Goal: Task Accomplishment & Management: Use online tool/utility

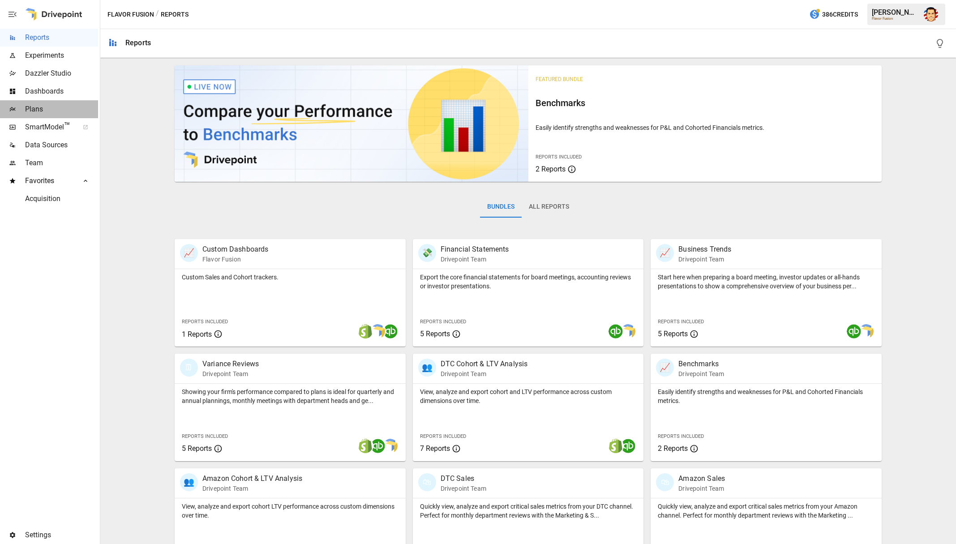
click at [40, 115] on div "Plans" at bounding box center [49, 109] width 98 height 18
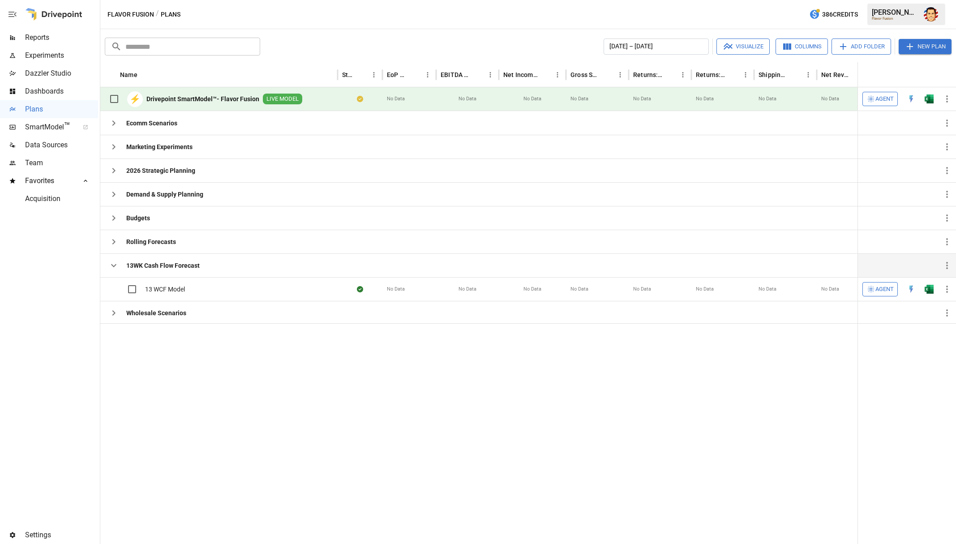
click at [118, 263] on icon "button" at bounding box center [113, 265] width 11 height 11
click at [362, 37] on div "​ ​ [DATE] – [DATE] Visualize Columns Add Folder New Plan" at bounding box center [528, 46] width 850 height 20
click at [370, 22] on div "Flavor Fusion / Plans 386 Credits [PERSON_NAME] Flavor Fusion" at bounding box center [527, 14] width 855 height 29
click at [876, 98] on span "Agent" at bounding box center [884, 99] width 18 height 10
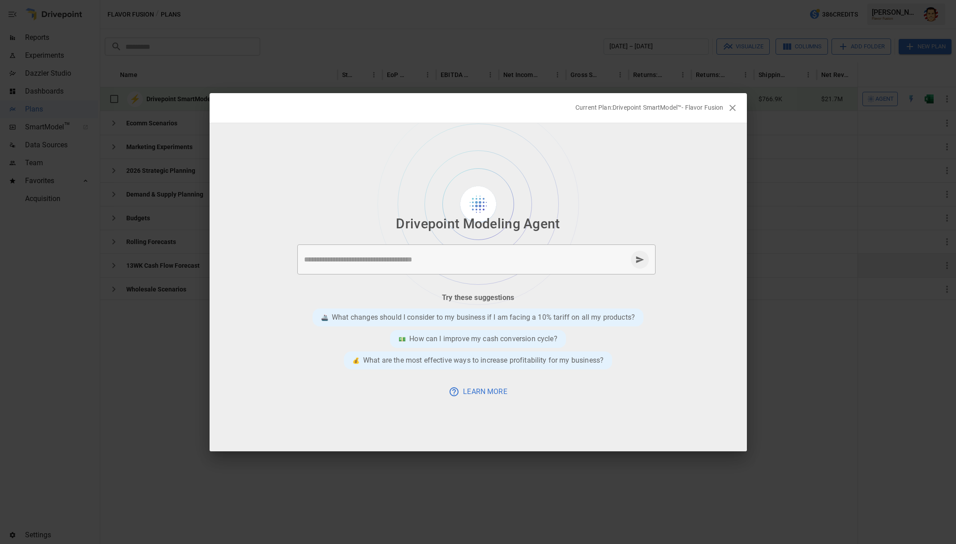
click at [599, 199] on div at bounding box center [477, 287] width 537 height 328
click at [530, 256] on textarea at bounding box center [465, 259] width 323 height 10
type textarea "**********"
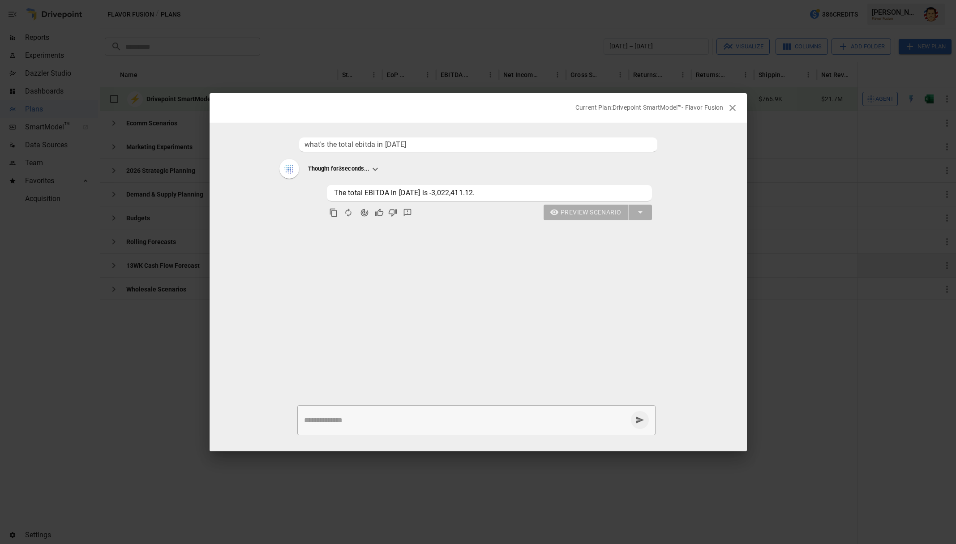
click at [475, 245] on ul "what's the total ebitda in [DATE] Thought for 3 seconds... The total EBITDA in …" at bounding box center [477, 262] width 537 height 257
click at [437, 260] on ul "what's the total ebitda in [DATE] Thought for 3 seconds... The total EBITDA in …" at bounding box center [477, 262] width 537 height 257
click at [377, 169] on icon at bounding box center [375, 169] width 11 height 11
click at [395, 170] on div "Thought for 3 seconds..." at bounding box center [477, 169] width 397 height 21
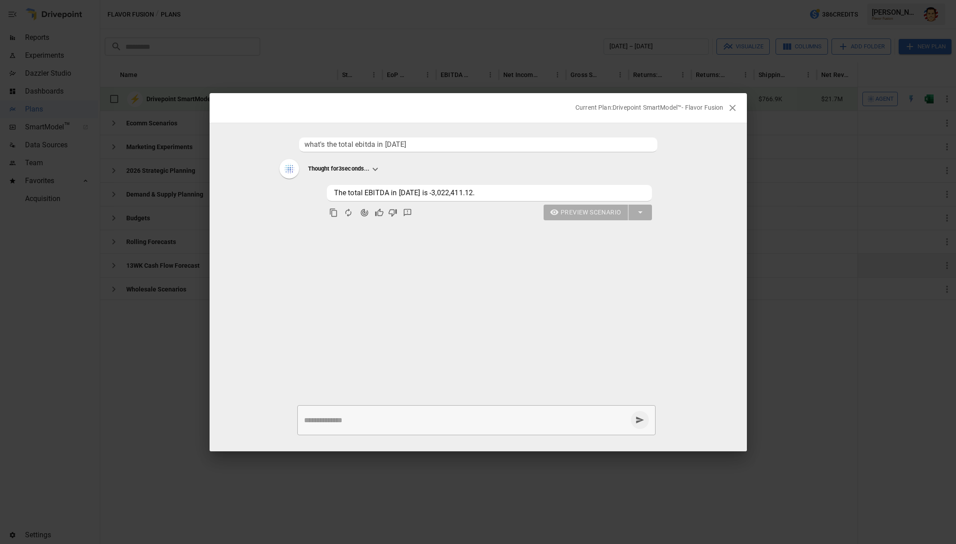
click at [353, 171] on p "Thought for 3 seconds..." at bounding box center [339, 169] width 62 height 8
click at [284, 164] on img at bounding box center [289, 168] width 13 height 13
click at [331, 170] on p "Thought for 3 seconds..." at bounding box center [339, 169] width 62 height 8
click at [376, 172] on icon at bounding box center [375, 169] width 11 height 11
click at [398, 172] on div "Thought for 3 seconds..." at bounding box center [477, 169] width 397 height 21
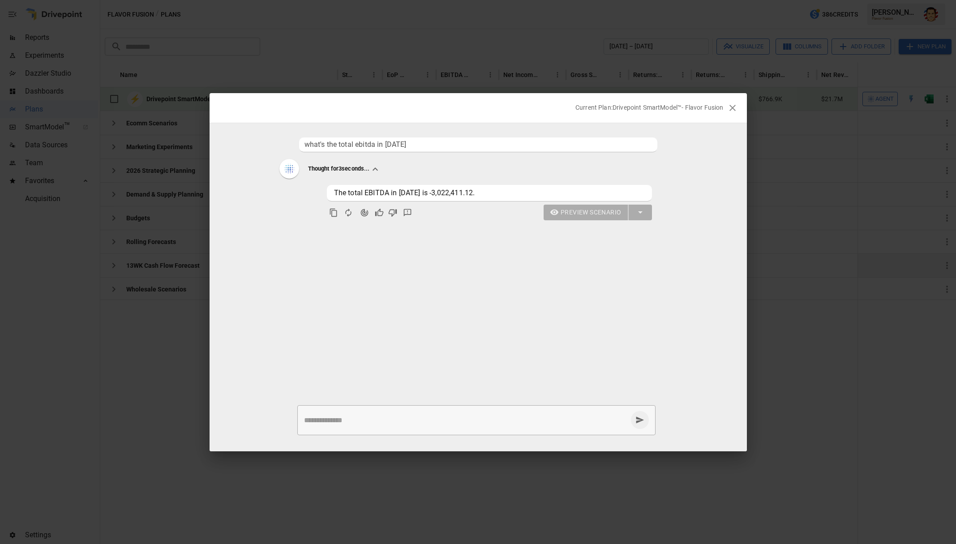
click at [406, 265] on ul "what's the total ebitda in [DATE] Thought for 3 seconds... The total EBITDA in …" at bounding box center [477, 262] width 537 height 257
click at [325, 416] on textarea at bounding box center [465, 420] width 323 height 10
type textarea "**********"
click at [641, 423] on icon "cancel response" at bounding box center [639, 419] width 9 height 9
click at [591, 421] on textarea at bounding box center [466, 420] width 324 height 10
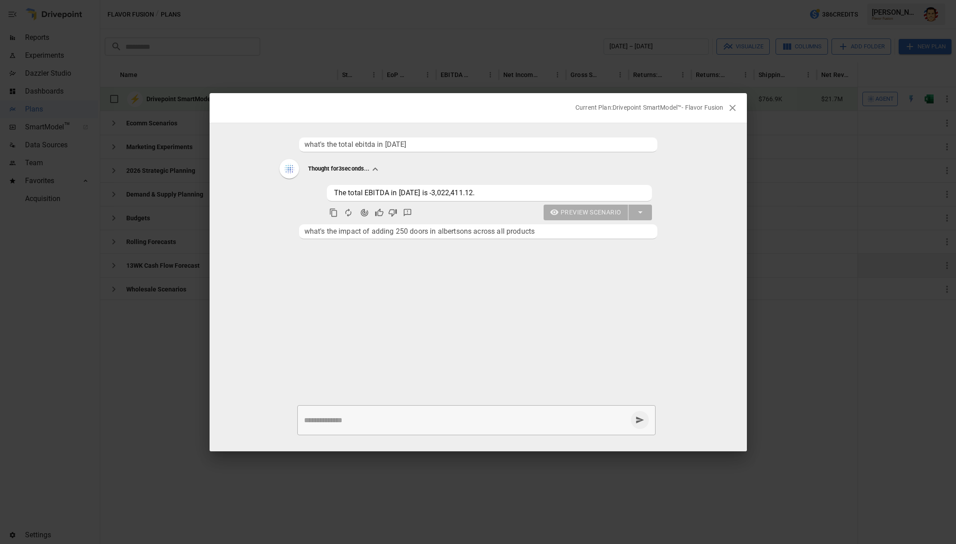
click at [506, 231] on span "what's the impact of adding 250 doors in albertsons across all products" at bounding box center [477, 231] width 347 height 11
copy span "what's the impact of adding 250 doors in albertsons across all products"
click at [394, 418] on textarea at bounding box center [466, 420] width 324 height 10
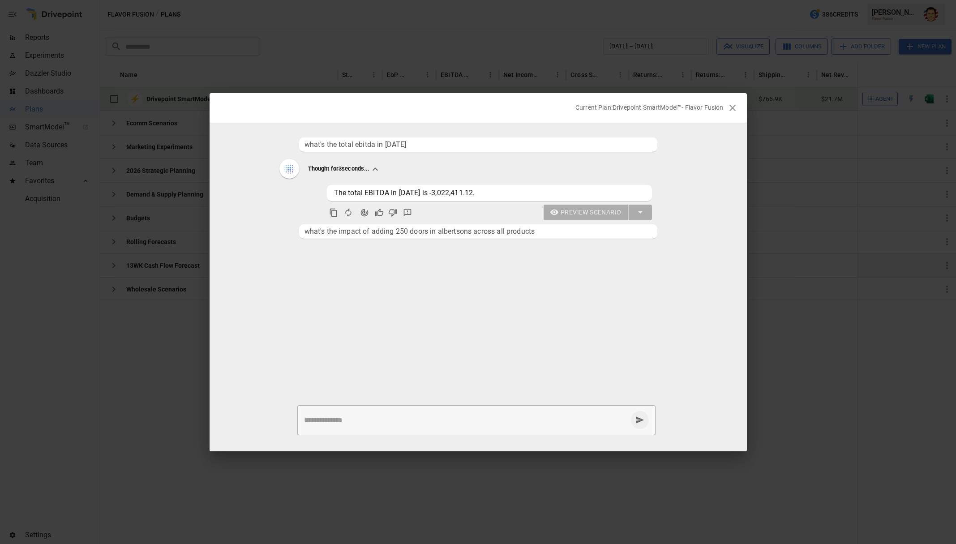
paste textarea "**********"
type textarea "**********"
click at [398, 327] on ul "what's the total ebitda in [DATE] Thought for 3 seconds... The total EBITDA in …" at bounding box center [477, 262] width 537 height 257
click at [273, 212] on ul "what's the total ebitda in [DATE] Thought for 3 seconds... The total EBITDA in …" at bounding box center [477, 262] width 537 height 257
click at [265, 188] on ul "what's the total ebitda in [DATE] Thought for 3 seconds... The total EBITDA in …" at bounding box center [477, 262] width 537 height 257
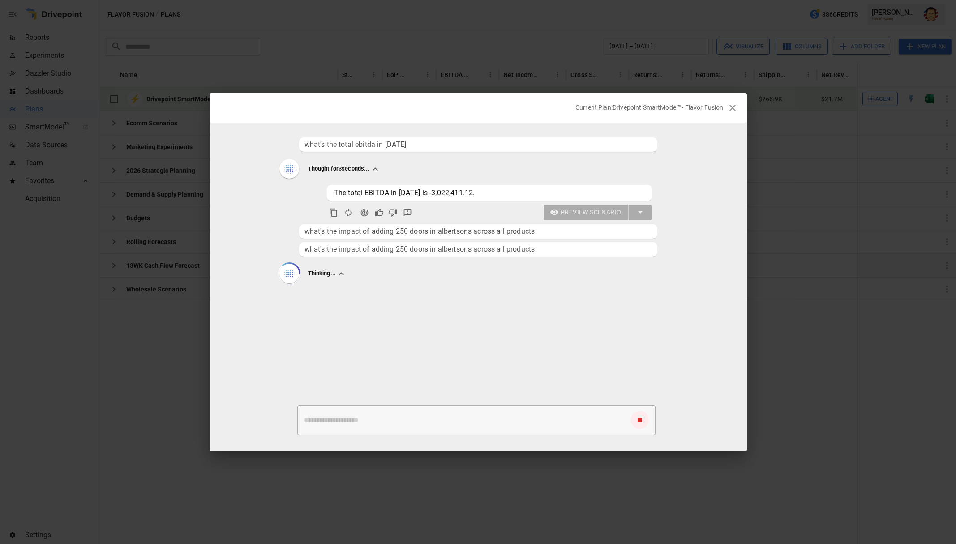
click at [259, 180] on ul "what's the total ebitda in [DATE] Thought for 3 seconds... The total EBITDA in …" at bounding box center [477, 262] width 537 height 257
click at [282, 197] on ul "what's the total ebitda in [DATE] Thought for 3 seconds... The total EBITDA in …" at bounding box center [477, 262] width 537 height 257
click at [272, 196] on ul "what's the total ebitda in [DATE] Thought for 3 seconds... The total EBITDA in …" at bounding box center [477, 262] width 537 height 257
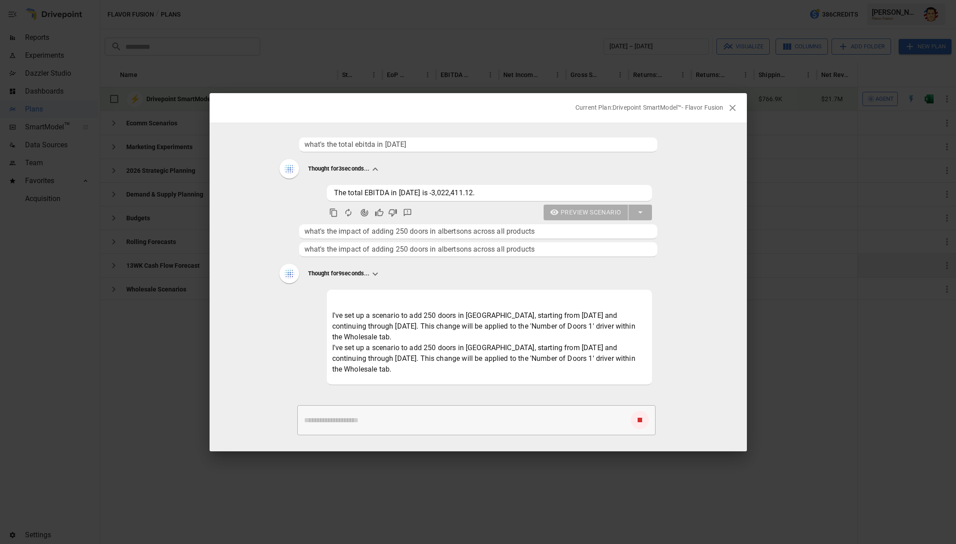
scroll to position [16, 0]
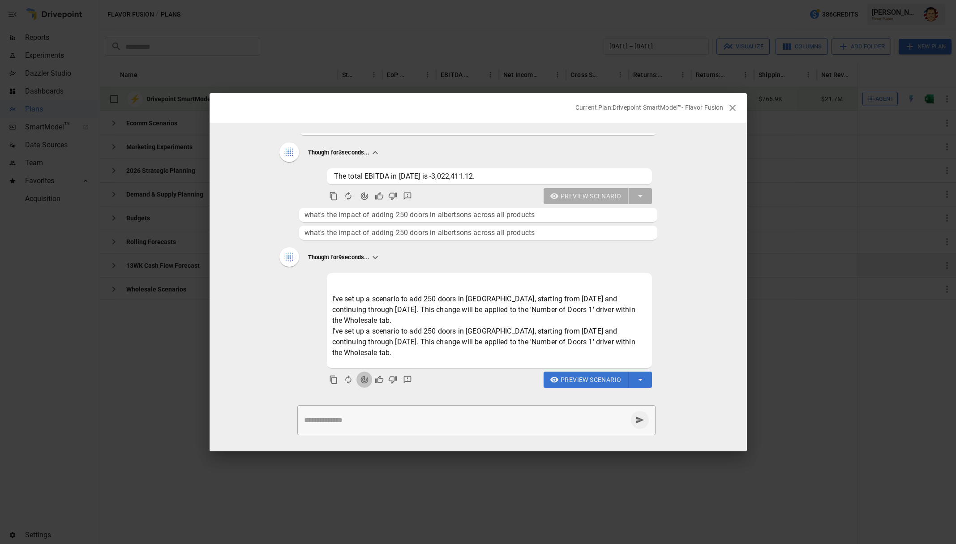
click at [365, 378] on icon "Agent Changes Data" at bounding box center [364, 379] width 9 height 9
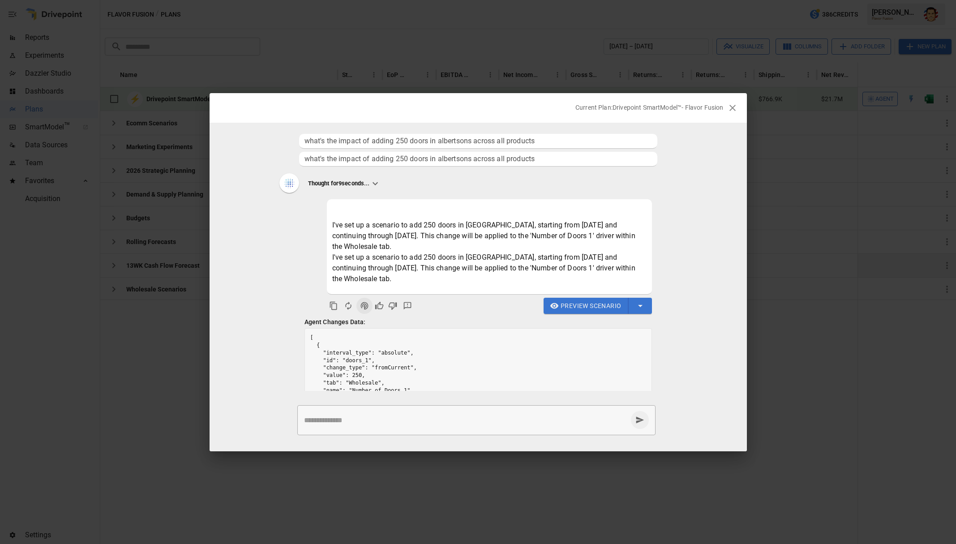
scroll to position [117, 0]
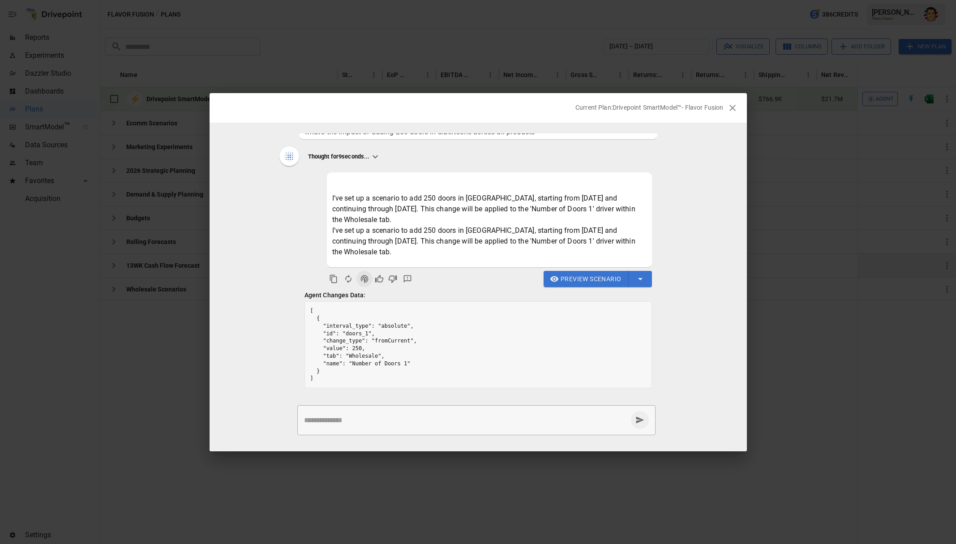
click at [596, 274] on span "Preview Scenario" at bounding box center [590, 278] width 60 height 11
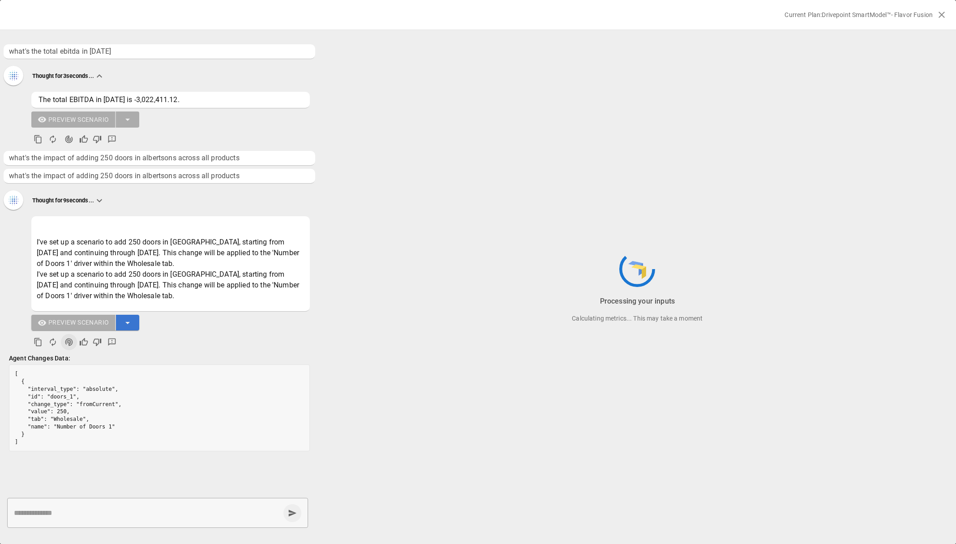
scroll to position [0, 0]
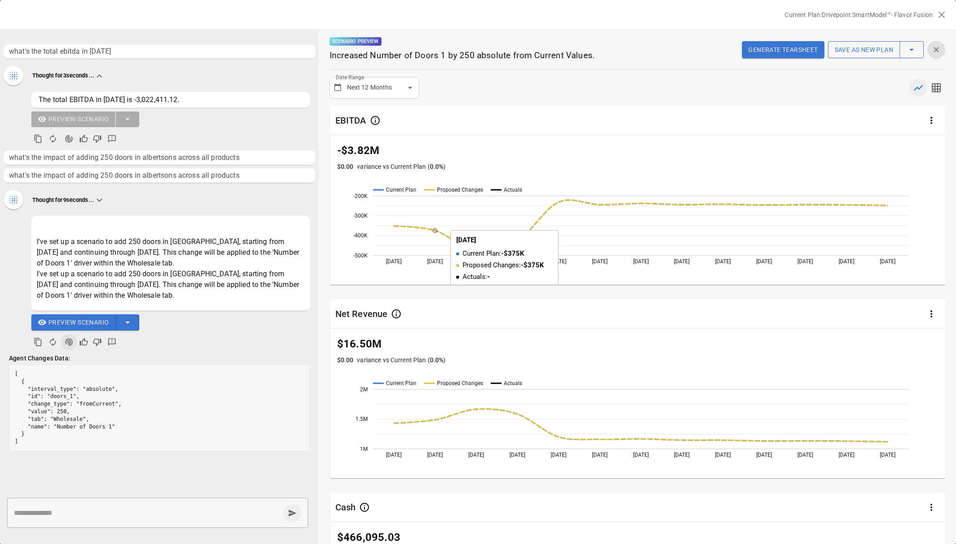
click at [510, 88] on div "**********" at bounding box center [636, 87] width 615 height 21
click at [497, 87] on div "**********" at bounding box center [636, 87] width 615 height 21
click at [73, 512] on textarea at bounding box center [147, 513] width 266 height 10
type textarea "**********"
click at [492, 92] on div "**********" at bounding box center [636, 87] width 615 height 21
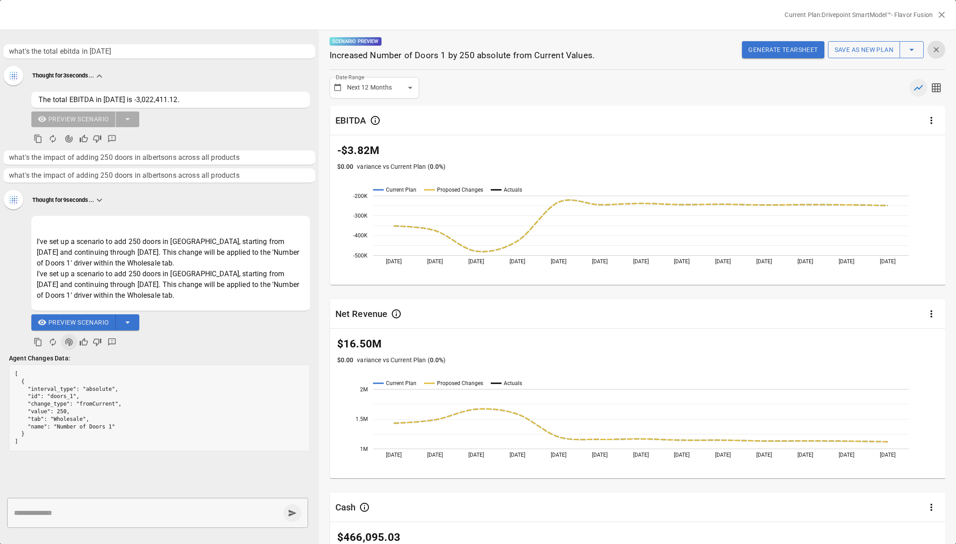
click at [512, 86] on div "**********" at bounding box center [636, 87] width 615 height 21
click at [403, 0] on body "Reports Experiments Dazzler Studio Dashboards Plans SmartModel ™ Data Sources T…" at bounding box center [478, 0] width 956 height 0
click at [403, 86] on div at bounding box center [478, 272] width 956 height 544
click at [86, 402] on pre "[ { "interval_type": "absolute", "id": "doors_1", "change_type": "fromCurrent",…" at bounding box center [159, 408] width 300 height 86
click at [64, 397] on pre "[ { "interval_type": "absolute", "id": "doors_1", "change_type": "fromCurrent",…" at bounding box center [159, 408] width 300 height 86
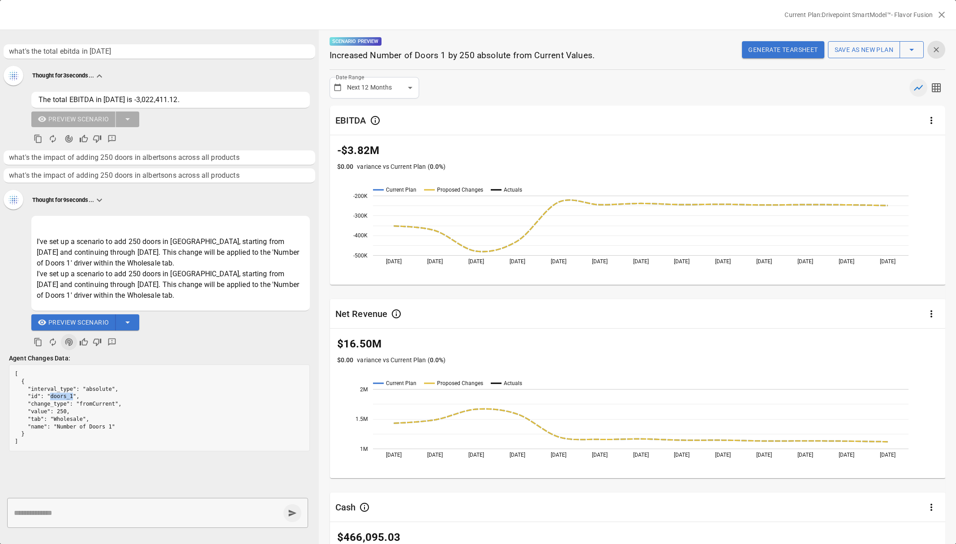
click at [64, 397] on pre "[ { "interval_type": "absolute", "id": "doors_1", "change_type": "fromCurrent",…" at bounding box center [159, 408] width 300 height 86
click at [79, 409] on pre "[ { "interval_type": "absolute", "id": "doors_1", "change_type": "fromCurrent",…" at bounding box center [159, 408] width 300 height 86
click at [71, 444] on pre "[ { "interval_type": "absolute", "id": "doors_1", "change_type": "fromCurrent",…" at bounding box center [159, 408] width 300 height 86
click at [79, 406] on pre "[ { "interval_type": "absolute", "id": "doors_1", "change_type": "fromCurrent",…" at bounding box center [159, 408] width 300 height 86
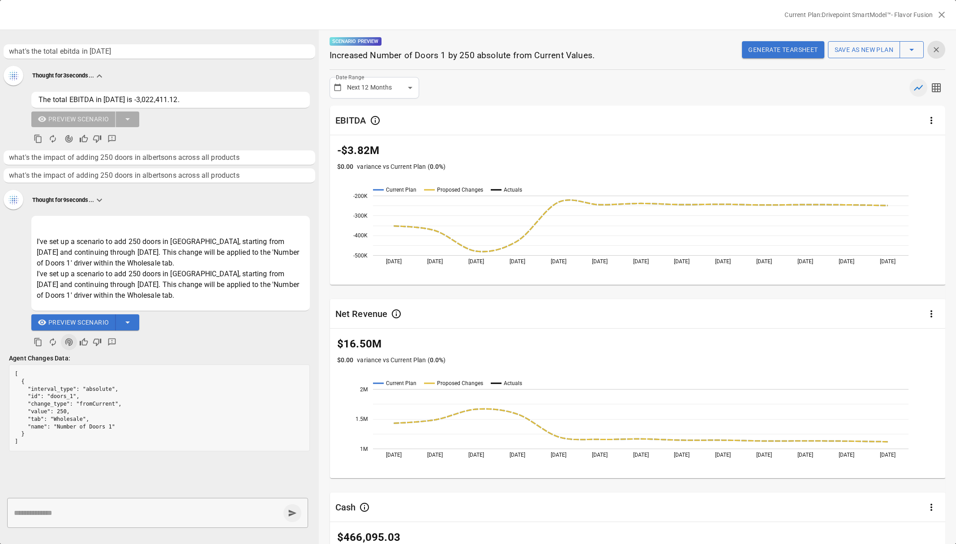
click at [105, 411] on pre "[ { "interval_type": "absolute", "id": "doors_1", "change_type": "fromCurrent",…" at bounding box center [159, 408] width 300 height 86
click at [140, 245] on p "I've set up a scenario to add 250 doors in [GEOGRAPHIC_DATA], starting from [DA…" at bounding box center [171, 268] width 268 height 64
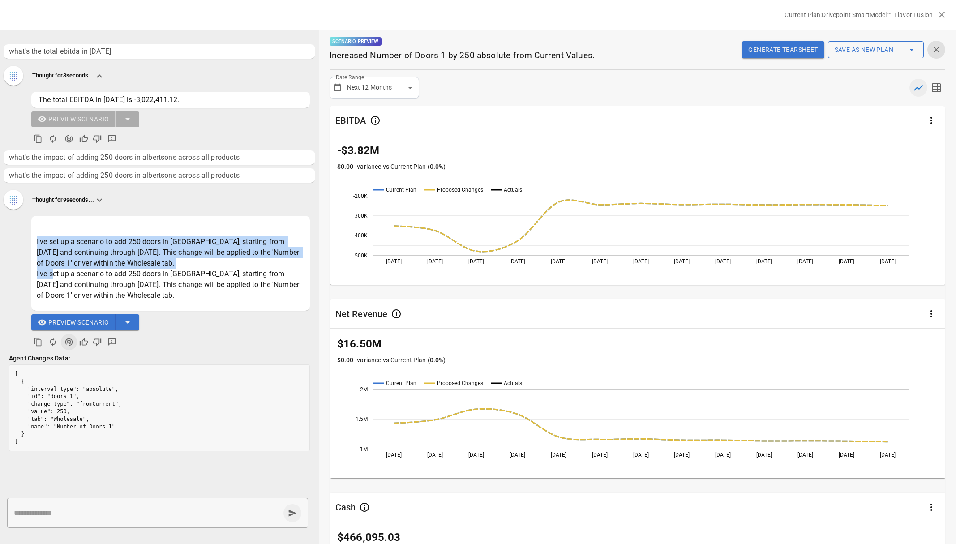
click at [140, 245] on p "I've set up a scenario to add 250 doors in [GEOGRAPHIC_DATA], starting from [DA…" at bounding box center [171, 268] width 268 height 64
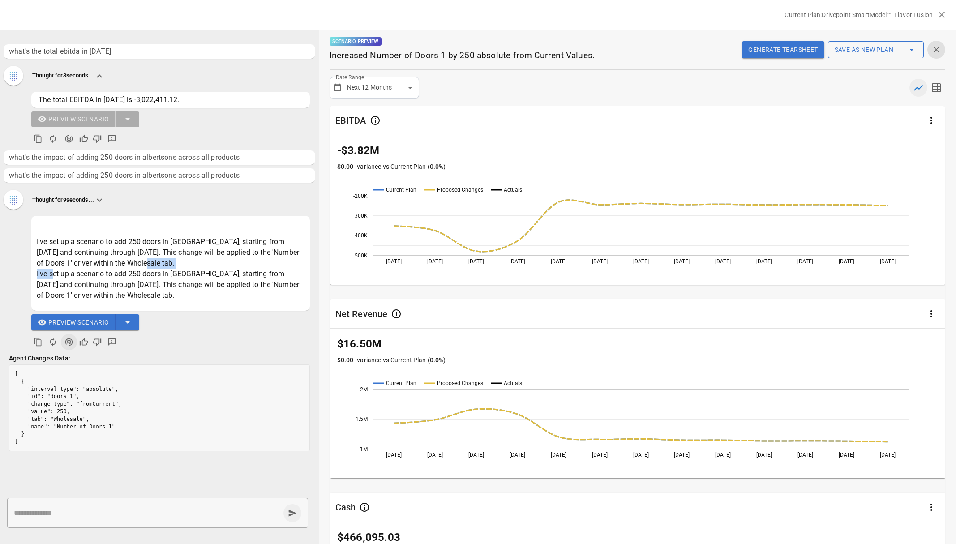
click at [154, 264] on p "I've set up a scenario to add 250 doors in [GEOGRAPHIC_DATA], starting from [DA…" at bounding box center [171, 268] width 268 height 64
click at [178, 257] on p "I've set up a scenario to add 250 doors in [GEOGRAPHIC_DATA], starting from [DA…" at bounding box center [171, 268] width 268 height 64
click at [184, 247] on p "I've set up a scenario to add 250 doors in [GEOGRAPHIC_DATA], starting from [DA…" at bounding box center [171, 268] width 268 height 64
click at [195, 253] on p "I've set up a scenario to add 250 doors in [GEOGRAPHIC_DATA], starting from [DA…" at bounding box center [171, 268] width 268 height 64
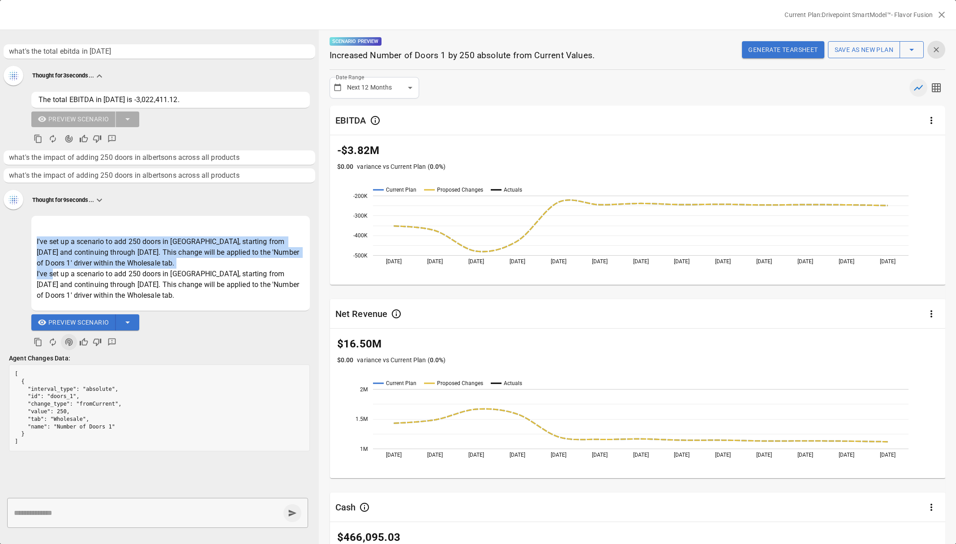
click at [195, 253] on p "I've set up a scenario to add 250 doors in [GEOGRAPHIC_DATA], starting from [DA…" at bounding box center [171, 268] width 268 height 64
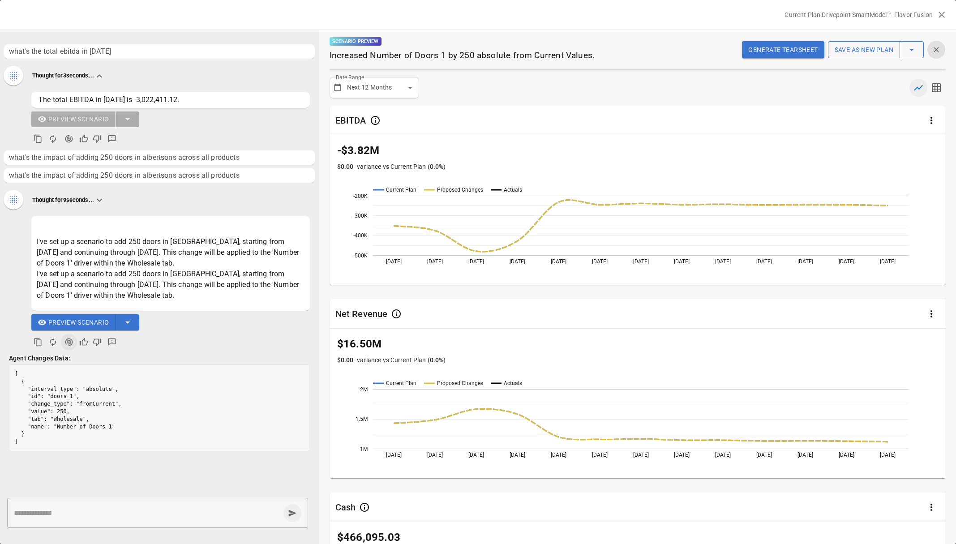
click at [209, 256] on p "I've set up a scenario to add 250 doors in [GEOGRAPHIC_DATA], starting from [DA…" at bounding box center [171, 268] width 268 height 64
drag, startPoint x: 166, startPoint y: 278, endPoint x: 201, endPoint y: 304, distance: 44.1
click at [201, 303] on div "I've set up a scenario to add 250 doors in [GEOGRAPHIC_DATA], starting from [DA…" at bounding box center [170, 263] width 278 height 95
click at [201, 304] on div "I've set up a scenario to add 250 doors in [GEOGRAPHIC_DATA], starting from [DA…" at bounding box center [170, 263] width 278 height 95
click at [220, 290] on p "I've set up a scenario to add 250 doors in [GEOGRAPHIC_DATA], starting from [DA…" at bounding box center [171, 268] width 268 height 64
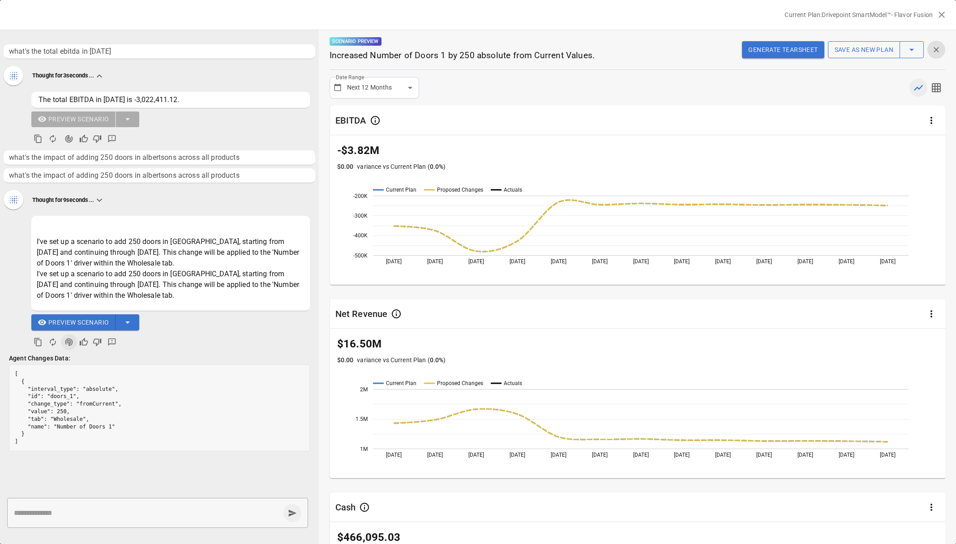
click at [83, 505] on div "* ​" at bounding box center [157, 513] width 301 height 30
type textarea "**********"
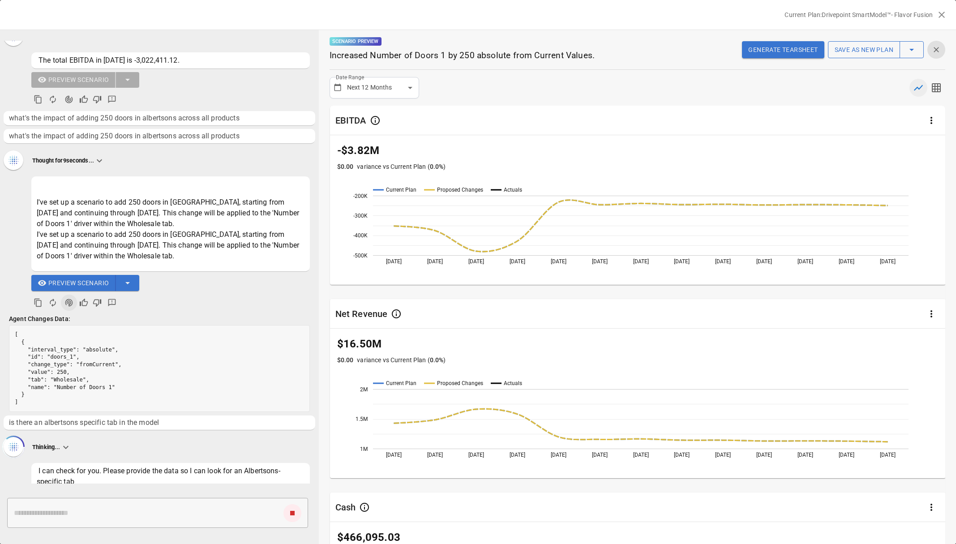
scroll to position [50, 0]
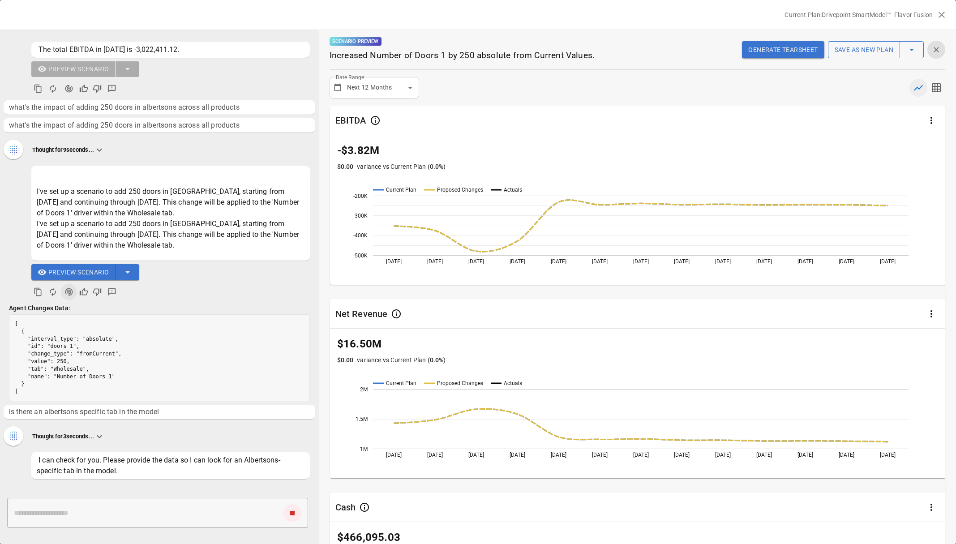
click at [212, 432] on div "Thought for 3 seconds..." at bounding box center [160, 436] width 312 height 21
click at [207, 422] on ul "what's the total ebitda in [DATE] Thought for 3 seconds... The total EBITDA in …" at bounding box center [159, 262] width 319 height 443
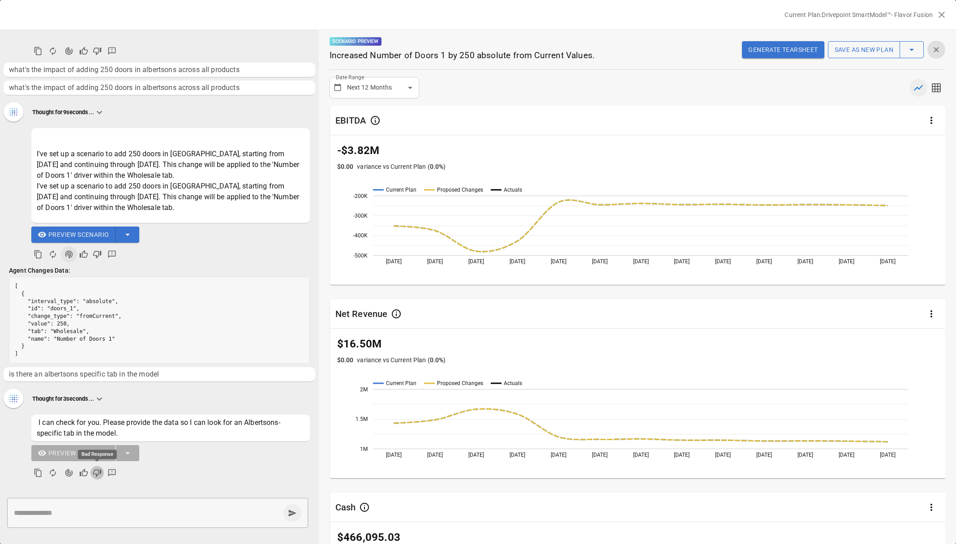
click at [99, 472] on icon "Bad Response" at bounding box center [97, 472] width 9 height 9
click at [112, 472] on icon "Detailed Feedback" at bounding box center [112, 473] width 8 height 8
click at [115, 471] on icon "Detailed Feedback" at bounding box center [112, 473] width 8 height 8
click at [133, 474] on div "Preview Scenario" at bounding box center [159, 463] width 301 height 36
click at [115, 474] on icon "Detailed Feedback" at bounding box center [112, 473] width 8 height 8
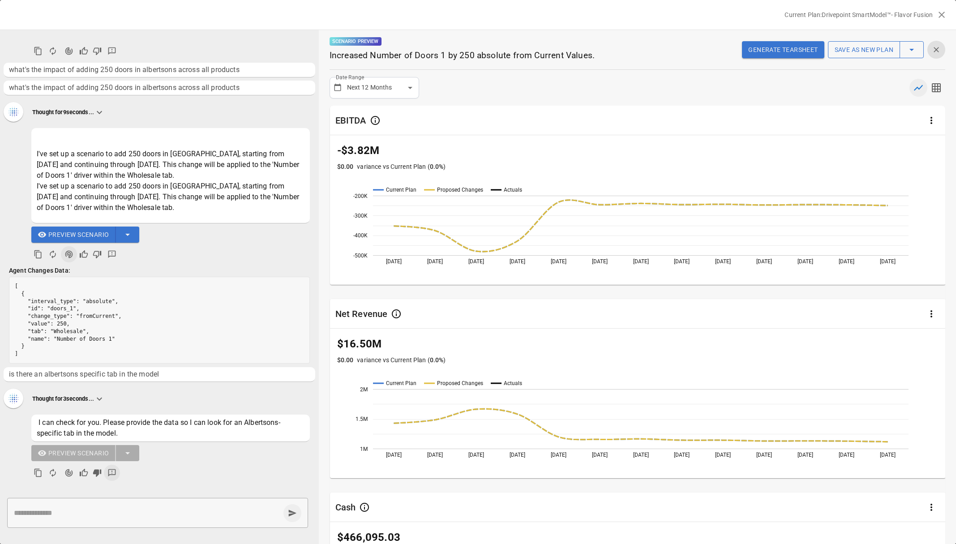
click at [134, 473] on div "Preview Scenario" at bounding box center [159, 463] width 301 height 36
click at [72, 473] on icon "Agent Changes Data" at bounding box center [69, 473] width 8 height 8
click at [176, 468] on div "Preview Scenario" at bounding box center [159, 463] width 301 height 36
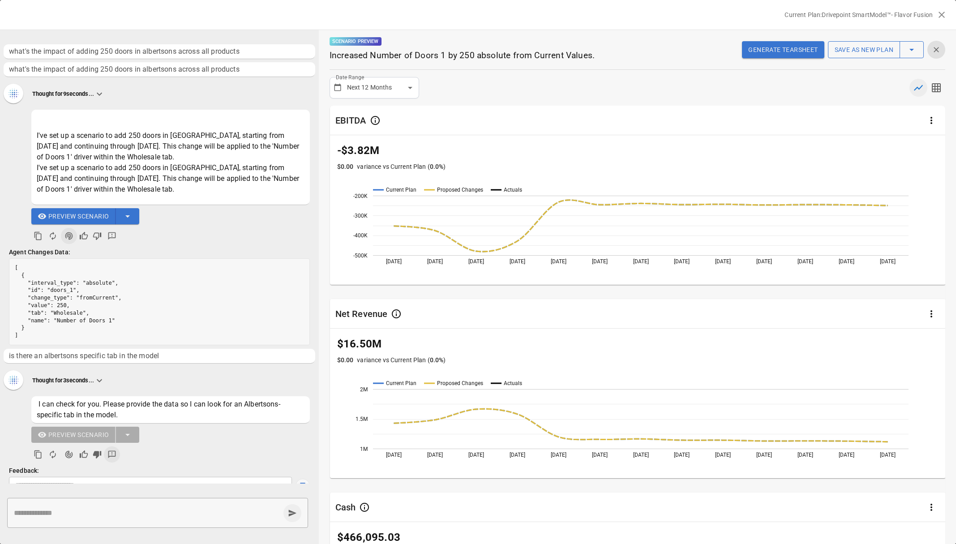
scroll to position [137, 0]
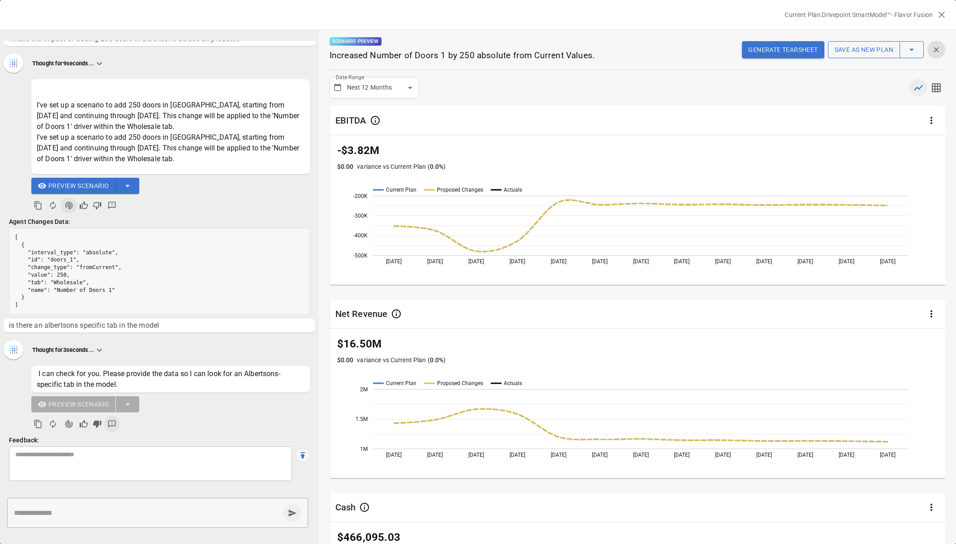
click at [176, 468] on textarea at bounding box center [150, 463] width 270 height 27
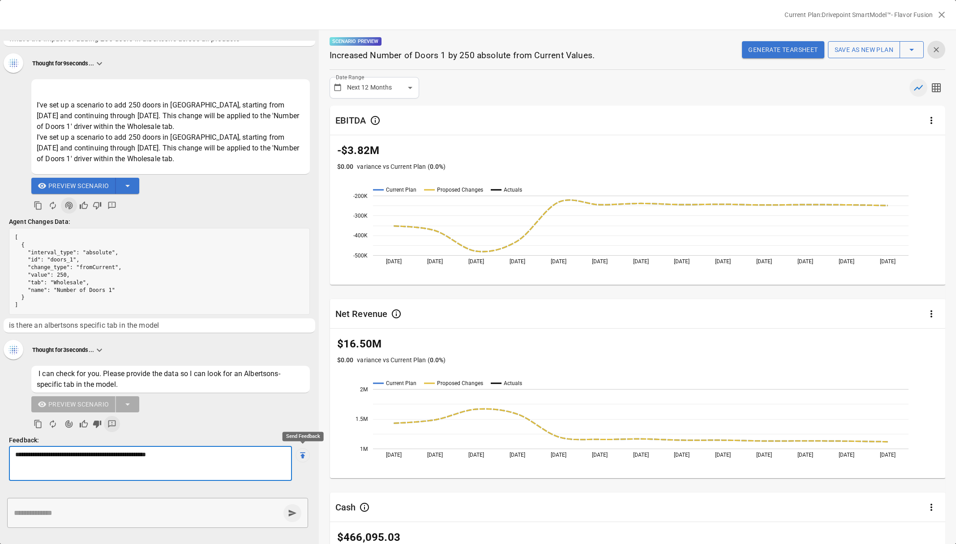
type textarea "**********"
click at [300, 457] on icon "Send Feedback" at bounding box center [302, 455] width 9 height 9
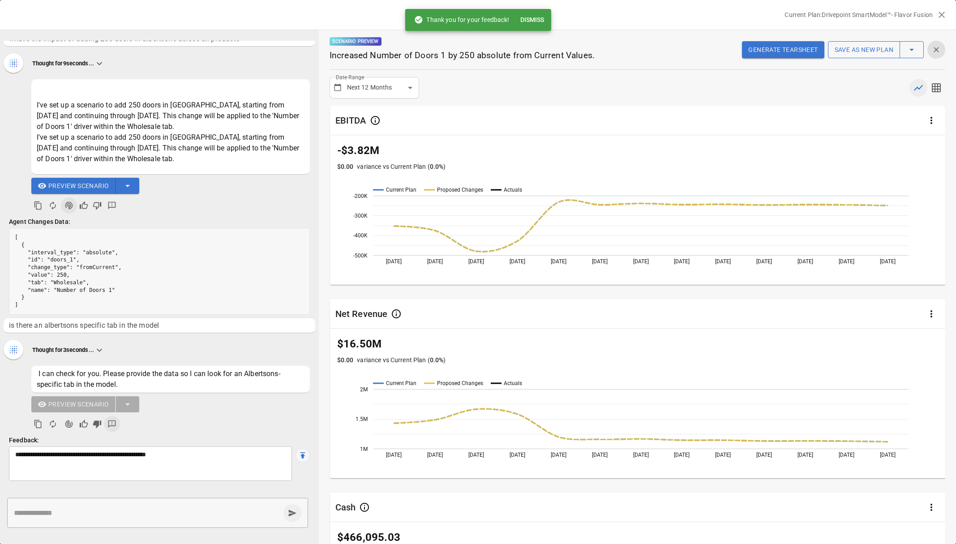
click at [119, 507] on div "* ​" at bounding box center [157, 513] width 301 height 30
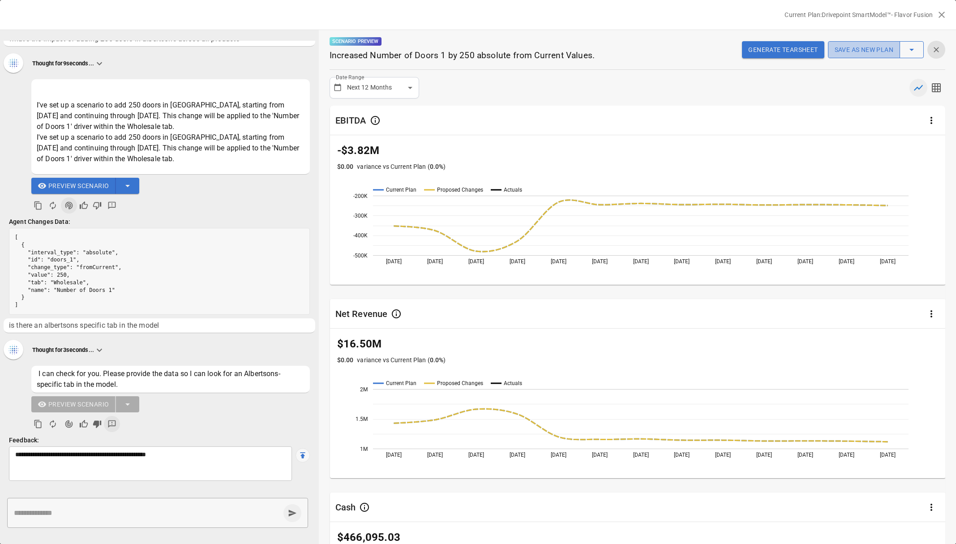
click at [859, 44] on button "Save as new plan" at bounding box center [864, 49] width 72 height 17
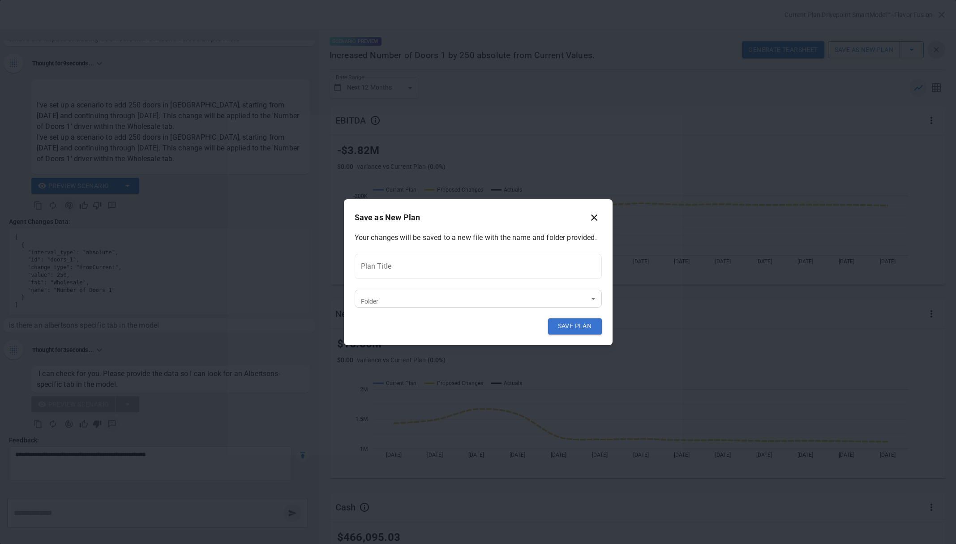
click at [491, 0] on body "Reports Experiments Dazzler Studio Dashboards Plans SmartModel ™ Data Sources T…" at bounding box center [478, 0] width 956 height 0
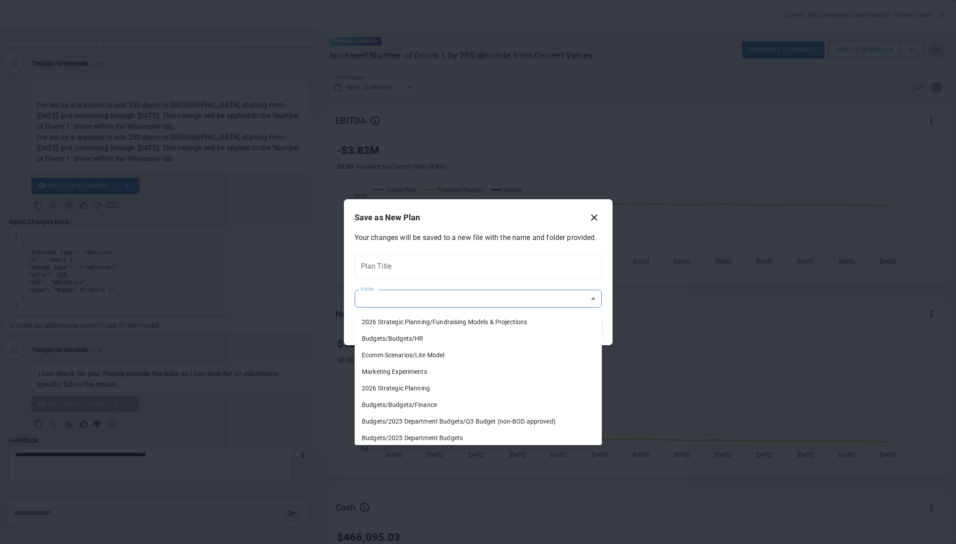
scroll to position [0, 0]
click at [591, 214] on div at bounding box center [478, 272] width 956 height 544
click at [597, 0] on body "Reports Experiments Dazzler Studio Dashboards Plans SmartModel ™ Data Sources T…" at bounding box center [478, 0] width 956 height 0
click at [597, 297] on div at bounding box center [478, 272] width 956 height 544
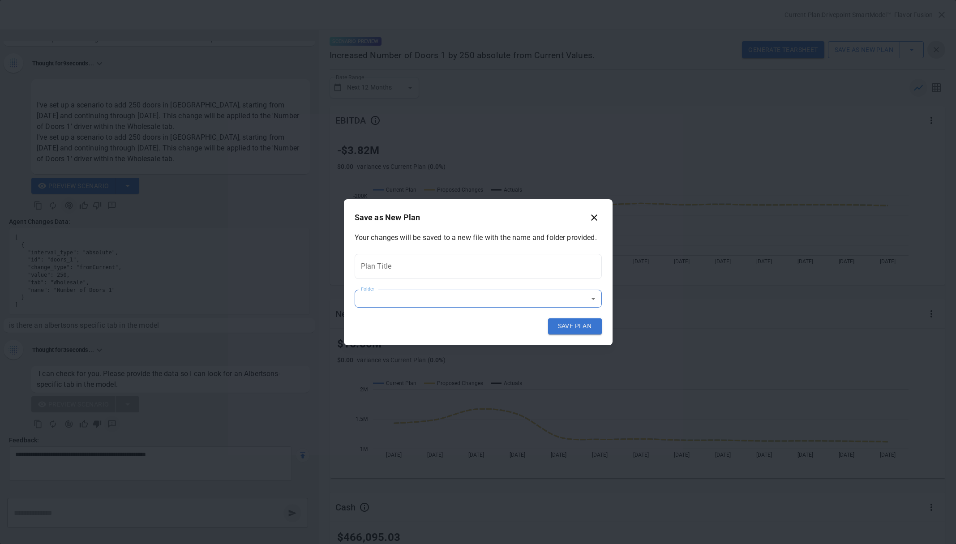
click at [598, 282] on div "Your changes will be saved to a new file with the name and folder provided. Pla…" at bounding box center [478, 288] width 269 height 113
click at [581, 262] on input "Plan Title" at bounding box center [477, 266] width 247 height 25
click at [601, 248] on div "Your changes will be saved to a new file with the name and folder provided. Pla…" at bounding box center [478, 288] width 269 height 113
drag, startPoint x: 594, startPoint y: 217, endPoint x: 607, endPoint y: 209, distance: 15.5
click at [607, 209] on h2 "Save as New Plan" at bounding box center [478, 215] width 269 height 33
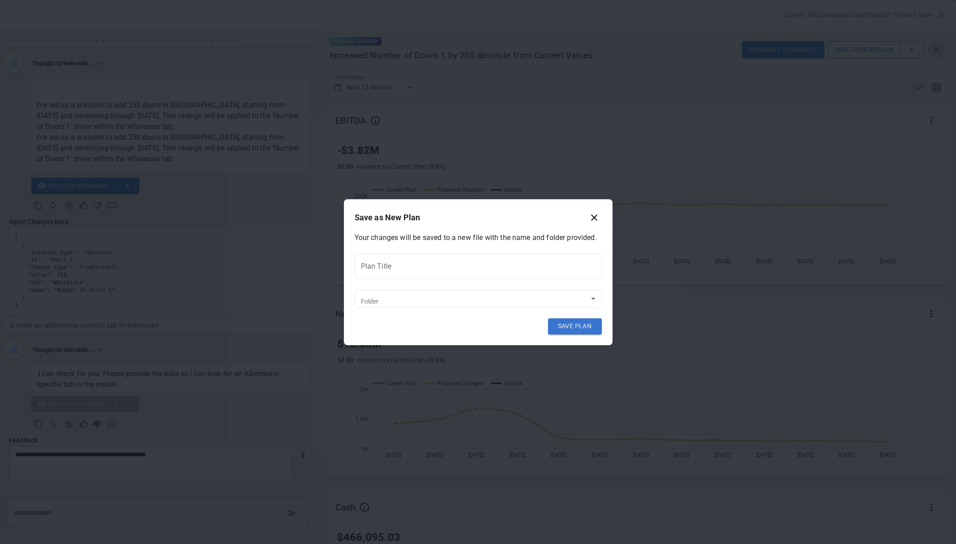
click at [607, 208] on h2 "Save as New Plan" at bounding box center [478, 215] width 269 height 33
click at [592, 220] on icon "button" at bounding box center [594, 217] width 11 height 11
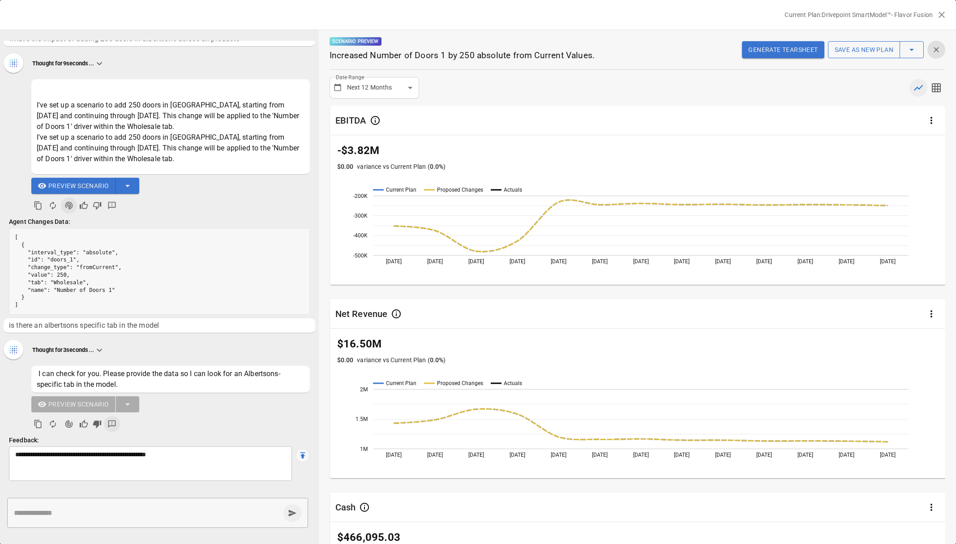
click at [249, 182] on div "Preview Scenario" at bounding box center [159, 196] width 301 height 36
click at [223, 205] on div "Preview Scenario" at bounding box center [159, 196] width 301 height 36
click at [222, 124] on p "I've set up a scenario to add 250 doors in [GEOGRAPHIC_DATA], starting from [DA…" at bounding box center [171, 132] width 268 height 64
click at [218, 155] on p "I've set up a scenario to add 250 doors in [GEOGRAPHIC_DATA], starting from [DA…" at bounding box center [171, 132] width 268 height 64
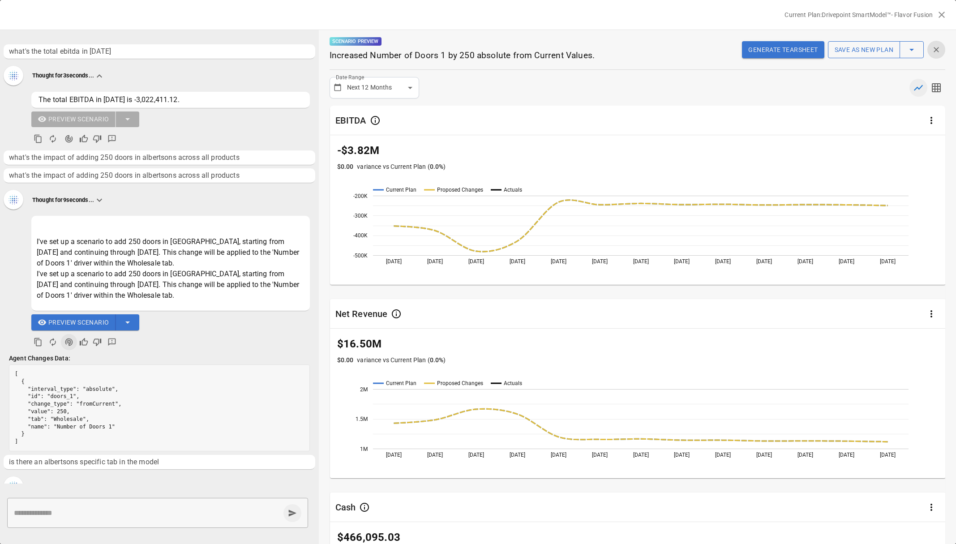
scroll to position [137, 0]
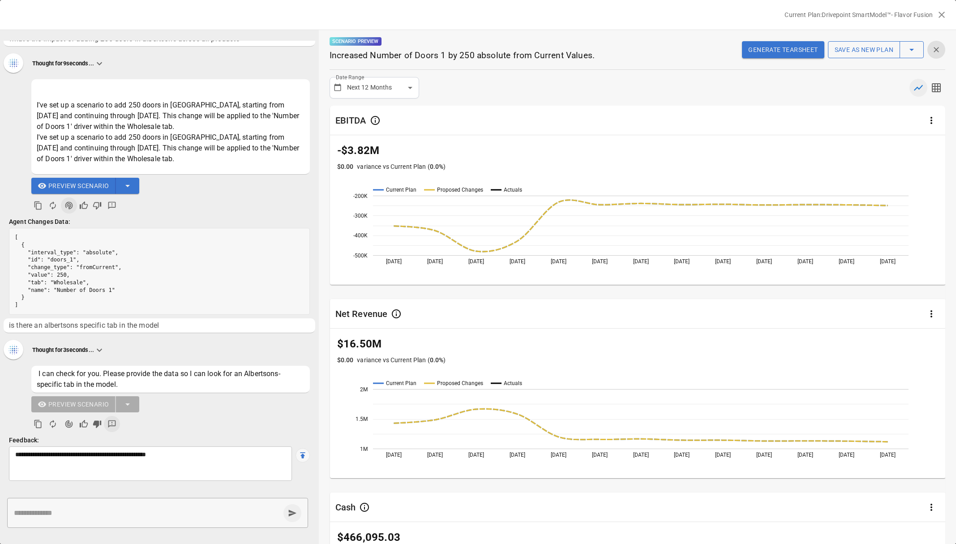
click at [59, 512] on textarea at bounding box center [147, 513] width 266 height 10
type textarea "**********"
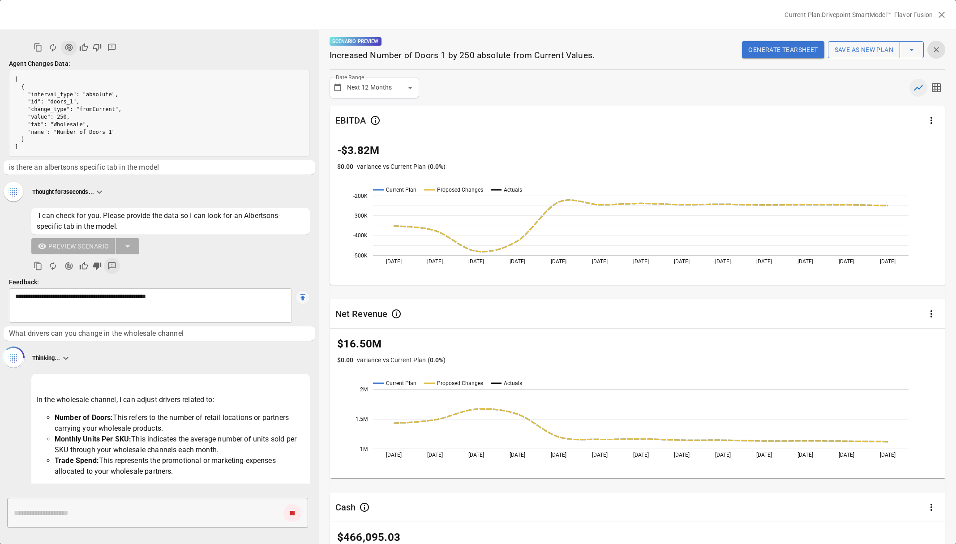
scroll to position [320, 0]
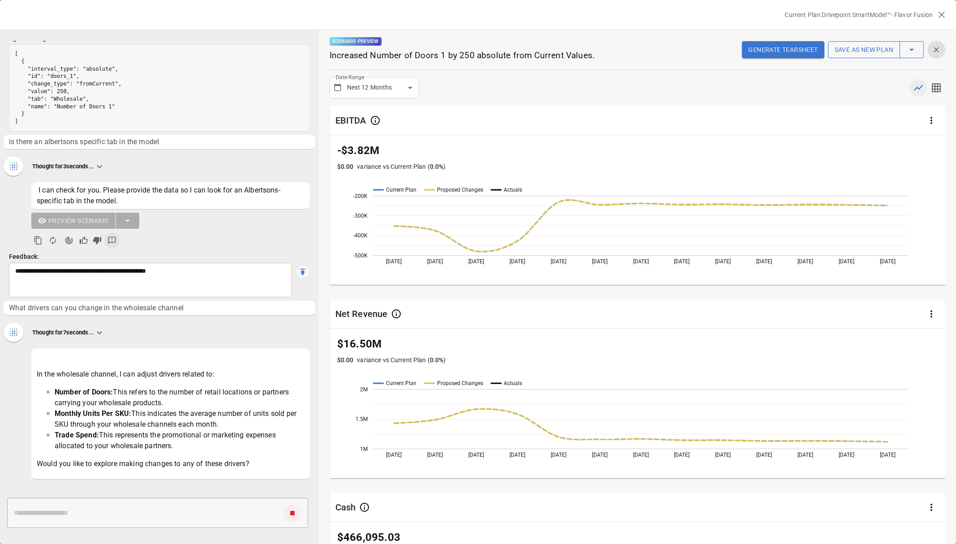
click at [74, 506] on div "* ​" at bounding box center [157, 513] width 301 height 30
click at [130, 394] on li "Number of Doors: This refers to the number of retail locations or partners carr…" at bounding box center [180, 397] width 250 height 21
click at [139, 328] on div "Thought for 7 seconds..." at bounding box center [160, 332] width 312 height 21
click at [127, 522] on div "* ​" at bounding box center [157, 513] width 301 height 30
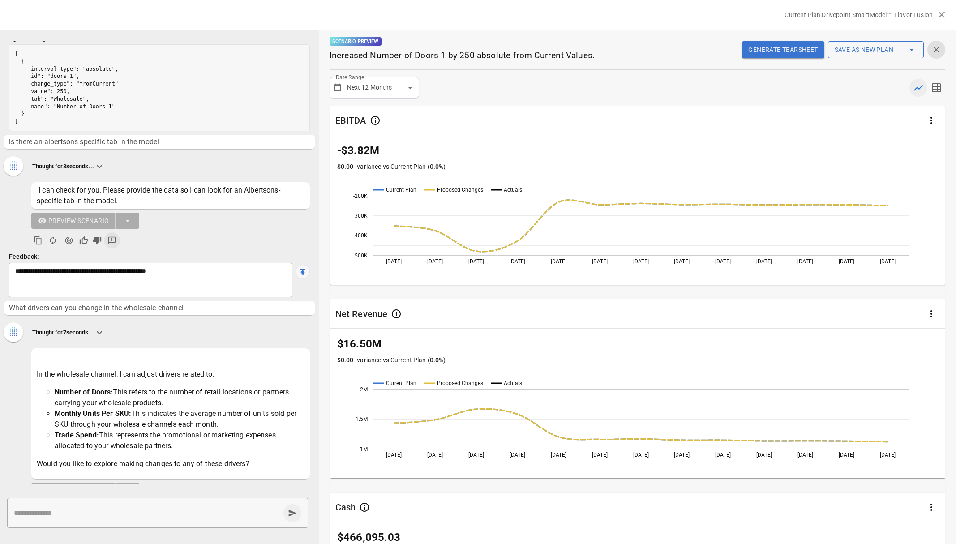
scroll to position [357, 0]
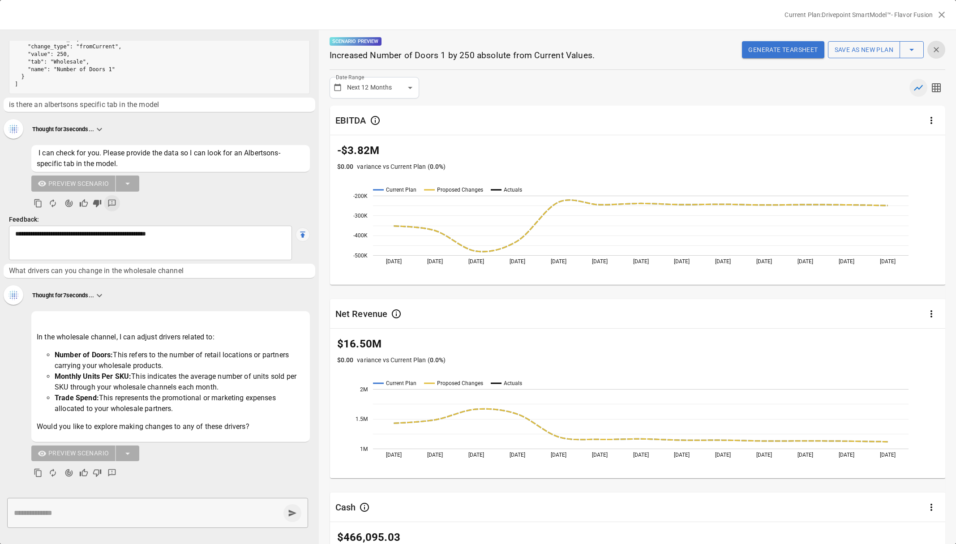
click at [109, 508] on textarea at bounding box center [147, 513] width 266 height 10
click at [95, 512] on textarea at bounding box center [147, 513] width 266 height 10
click at [85, 511] on textarea at bounding box center [147, 513] width 266 height 10
type textarea "**********"
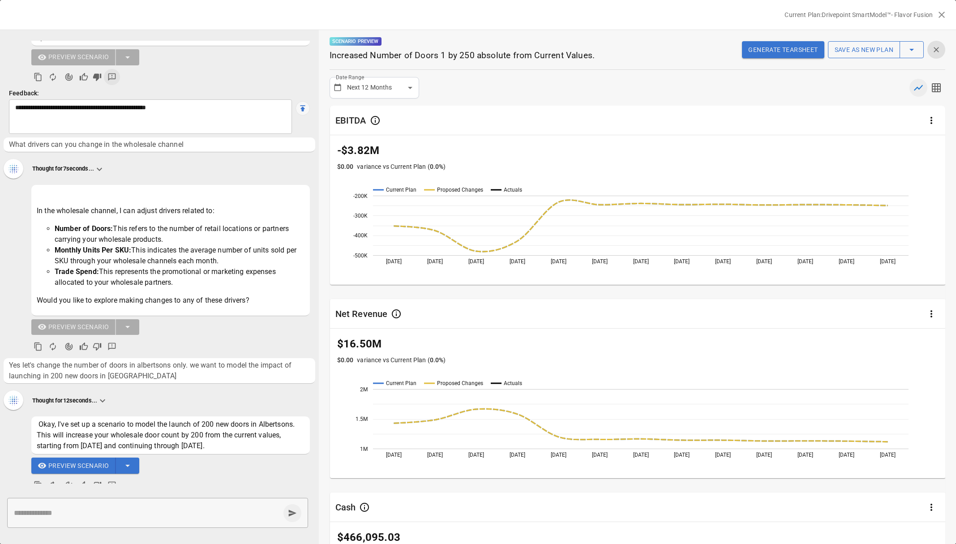
scroll to position [496, 0]
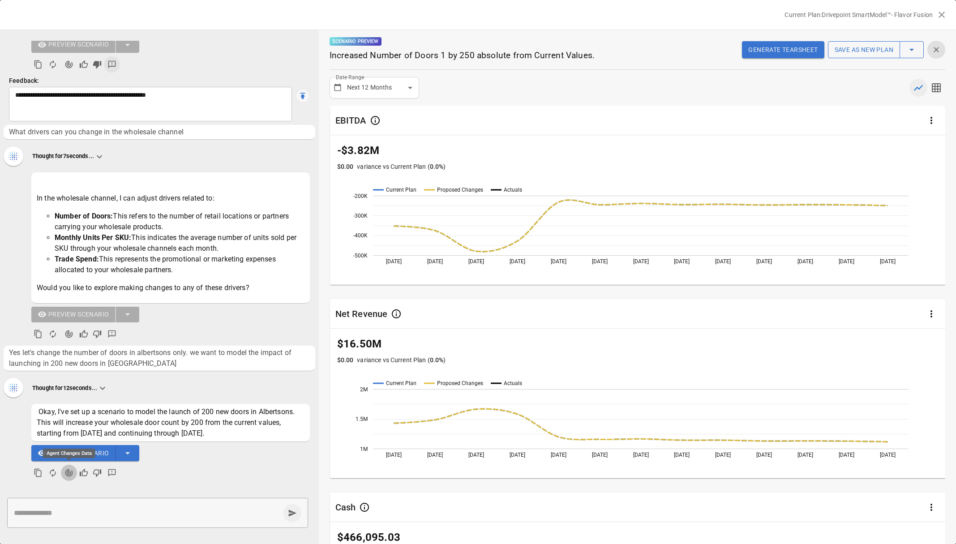
click at [68, 470] on icon "Agent Changes Data" at bounding box center [69, 473] width 8 height 8
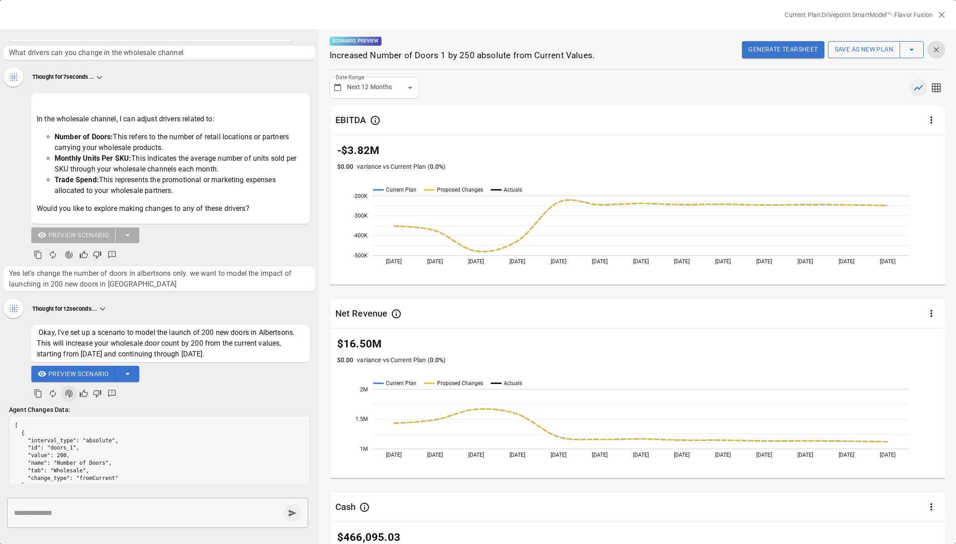
scroll to position [596, 0]
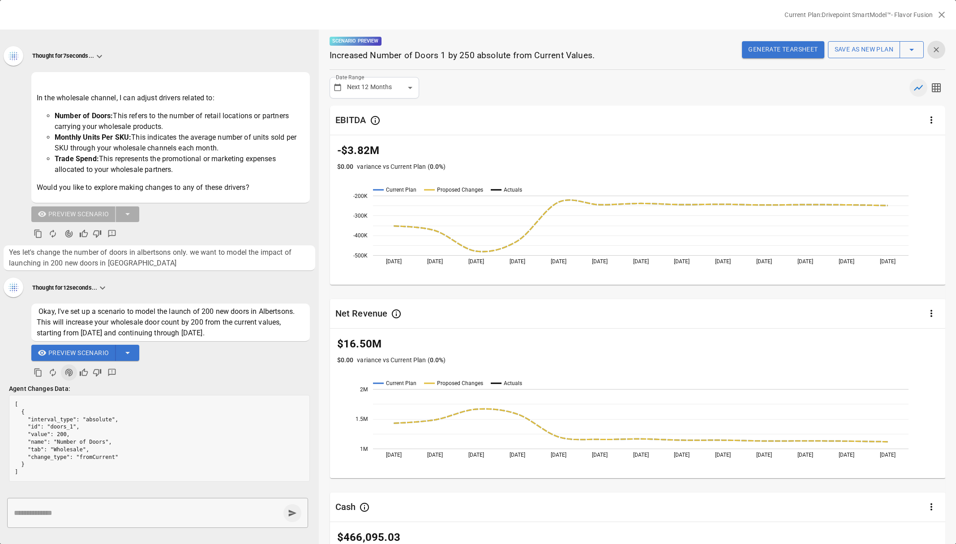
click at [116, 441] on pre "[ { "interval_type": "absolute", "id": "doors_1", "value": 200, "name": "Number…" at bounding box center [159, 438] width 300 height 86
click at [83, 443] on pre "[ { "interval_type": "absolute", "id": "doors_1", "value": 200, "name": "Number…" at bounding box center [159, 438] width 300 height 86
click at [85, 453] on pre "[ { "interval_type": "absolute", "id": "doors_1", "value": 200, "name": "Number…" at bounding box center [159, 438] width 300 height 86
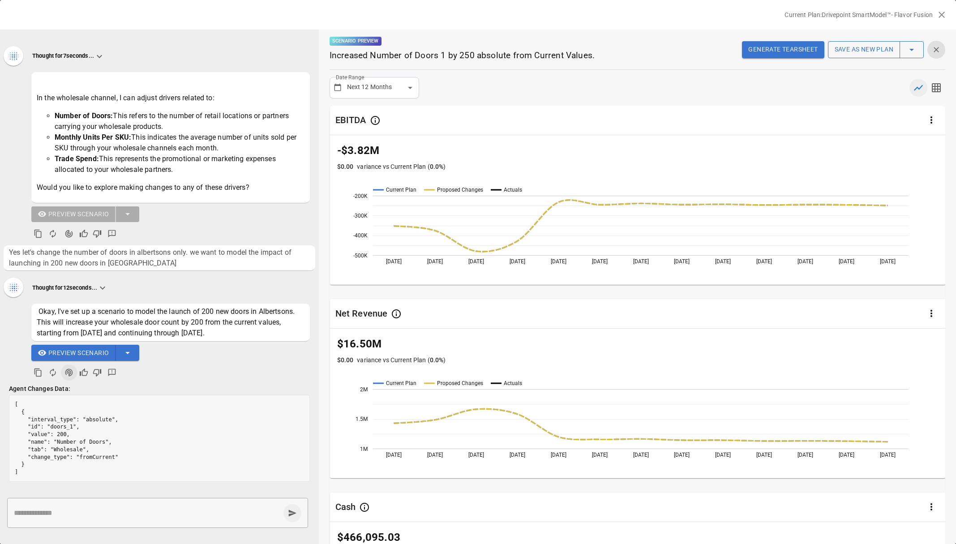
click at [102, 457] on pre "[ { "interval_type": "absolute", "id": "doors_1", "value": 200, "name": "Number…" at bounding box center [159, 438] width 300 height 86
click at [111, 422] on pre "[ { "interval_type": "absolute", "id": "doors_1", "value": 200, "name": "Number…" at bounding box center [159, 438] width 300 height 86
click at [122, 405] on pre "[ { "interval_type": "absolute", "id": "doors_1", "value": 200, "name": "Number…" at bounding box center [159, 438] width 300 height 86
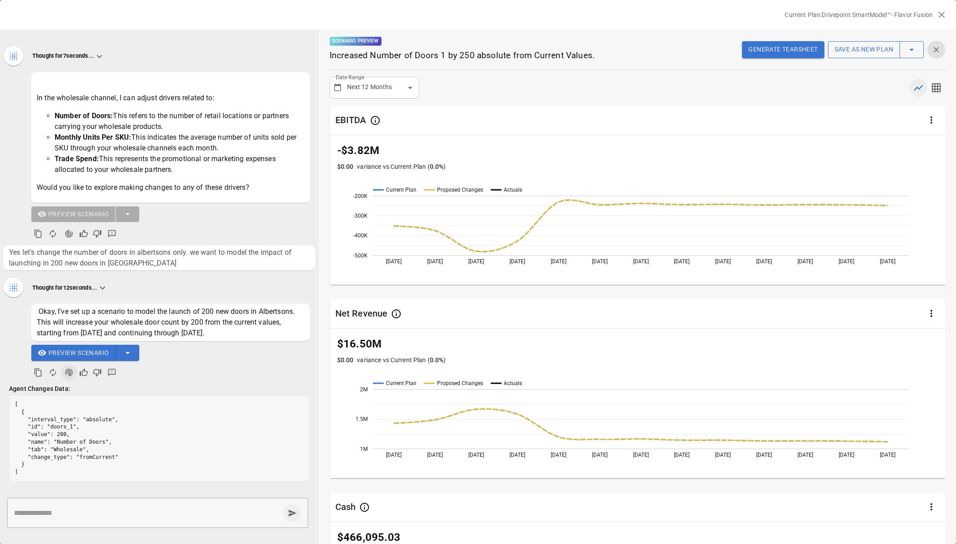
click at [138, 386] on p "Agent Changes Data:" at bounding box center [159, 388] width 301 height 9
click at [154, 383] on div "Okay, I've set up a scenario to model the launch of 200 new doors in Albertsons…" at bounding box center [159, 392] width 301 height 180
click at [166, 374] on div "Preview Scenario" at bounding box center [159, 363] width 301 height 36
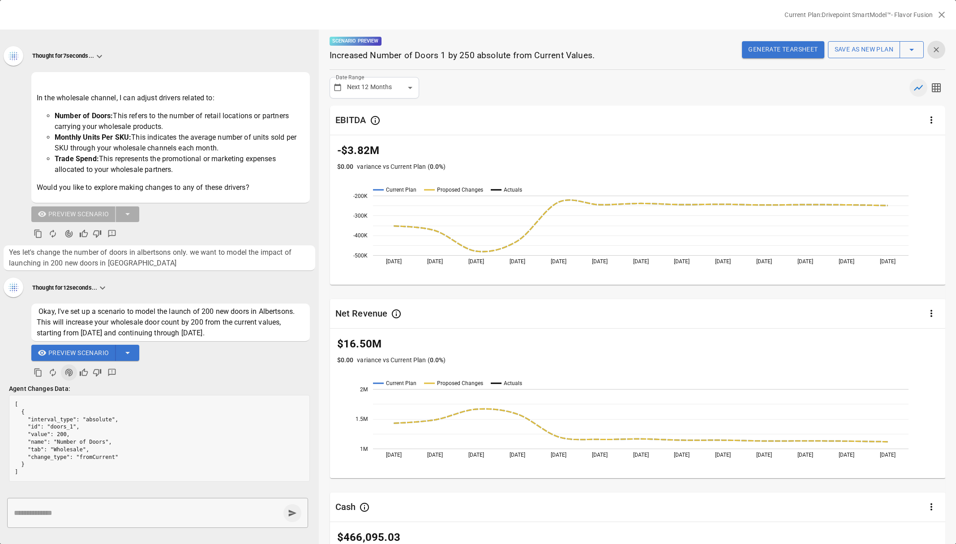
click at [939, 14] on icon "button" at bounding box center [941, 14] width 11 height 11
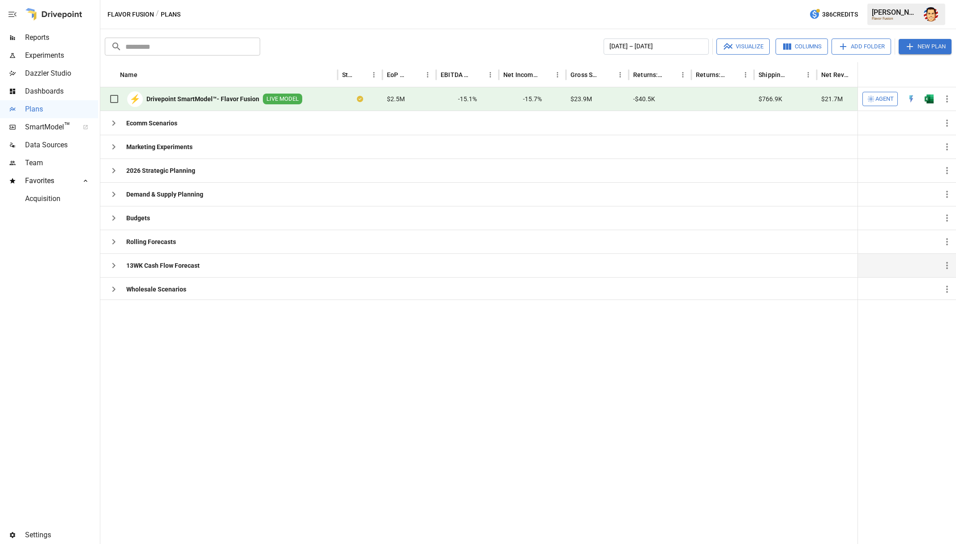
click at [221, 99] on b "Drivepoint SmartModel™- Flavor Fusion" at bounding box center [202, 98] width 113 height 9
click at [389, 19] on div "Flavor Fusion / Plans 386 Credits [PERSON_NAME] Flavor Fusion" at bounding box center [527, 14] width 855 height 29
click at [387, 22] on div "Flavor Fusion / Plans 386 Credits [PERSON_NAME] Flavor Fusion" at bounding box center [527, 14] width 855 height 29
click at [422, 16] on div "Flavor Fusion / Plans 386 Credits [PERSON_NAME] Flavor Fusion" at bounding box center [527, 14] width 855 height 29
